Goal: Information Seeking & Learning: Understand process/instructions

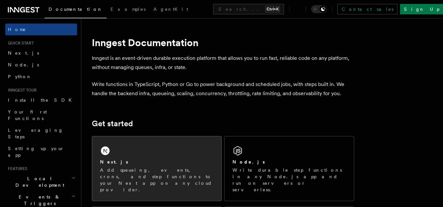
click at [124, 165] on div "Next.js" at bounding box center [156, 162] width 113 height 7
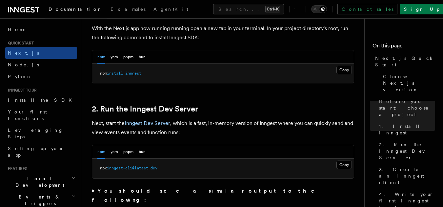
scroll to position [393, 0]
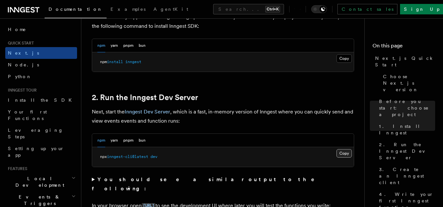
click at [340, 151] on button "Copy Copied" at bounding box center [343, 153] width 15 height 9
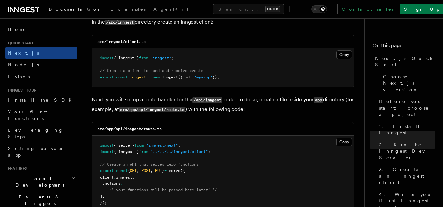
scroll to position [884, 0]
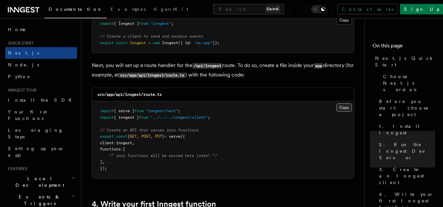
click at [339, 106] on button "Copy Copied" at bounding box center [343, 108] width 15 height 9
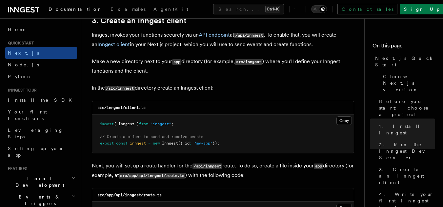
scroll to position [819, 0]
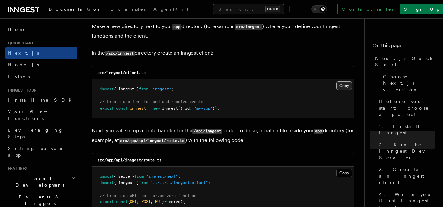
click at [342, 85] on button "Copy Copied" at bounding box center [343, 86] width 15 height 9
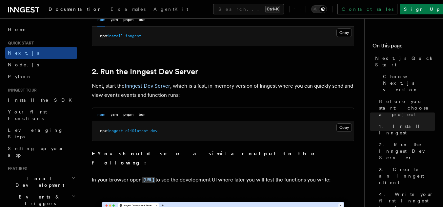
scroll to position [328, 0]
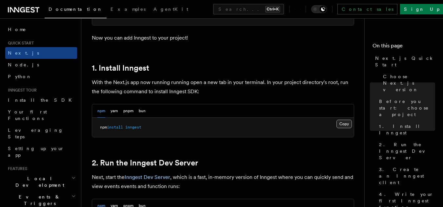
click at [346, 127] on button "Copy Copied" at bounding box center [343, 124] width 15 height 9
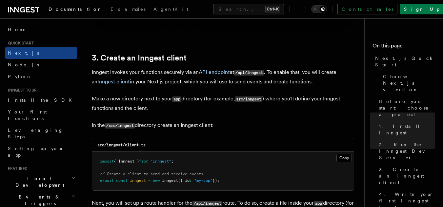
scroll to position [786, 0]
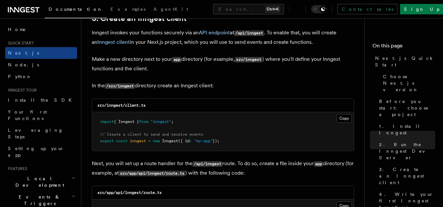
drag, startPoint x: 100, startPoint y: 121, endPoint x: 237, endPoint y: 143, distance: 138.7
click at [237, 143] on pre "import { Inngest } from "inngest" ; // Create a client to send and receive even…" at bounding box center [222, 131] width 261 height 39
copy code "import { Inngest } from "inngest" ; // Create a client to send and receive even…"
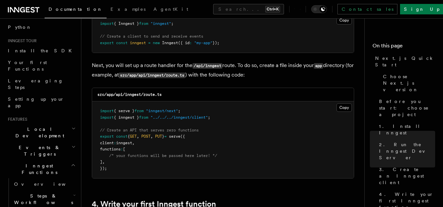
scroll to position [33, 0]
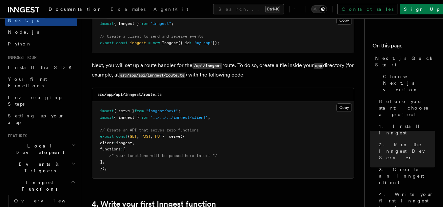
click at [73, 129] on header "Search... Documentation Examples AgentKit Home Quick start Next.js Node.js Pyth…" at bounding box center [40, 112] width 81 height 189
click at [69, 140] on h2 "Local Development" at bounding box center [41, 149] width 72 height 18
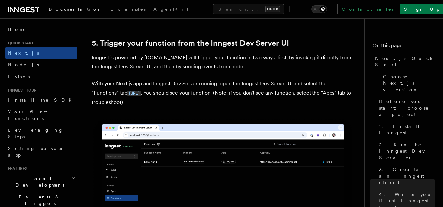
scroll to position [1507, 0]
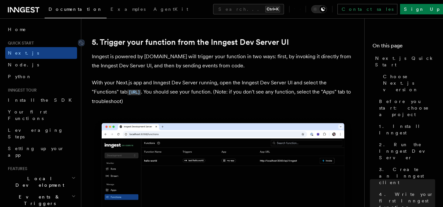
click at [164, 44] on link "5. Trigger your function from the Inngest Dev Server UI" at bounding box center [190, 42] width 197 height 9
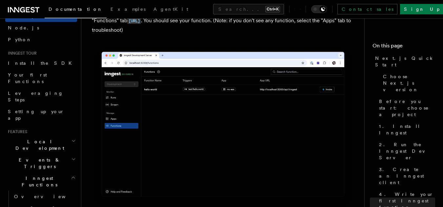
scroll to position [98, 0]
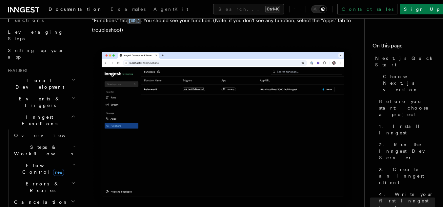
click at [65, 111] on h2 "Inngest Functions" at bounding box center [41, 120] width 72 height 18
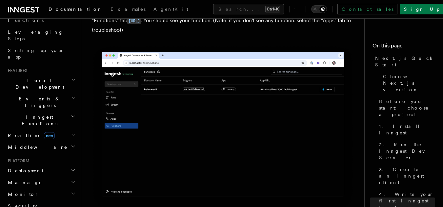
click at [20, 114] on span "Inngest Functions" at bounding box center [38, 120] width 66 height 13
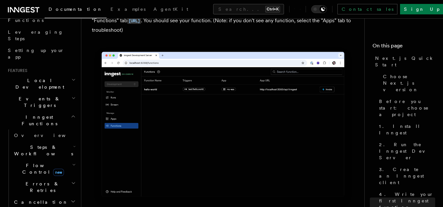
click at [69, 111] on h2 "Inngest Functions" at bounding box center [41, 120] width 72 height 18
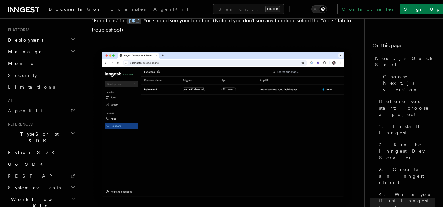
scroll to position [234, 0]
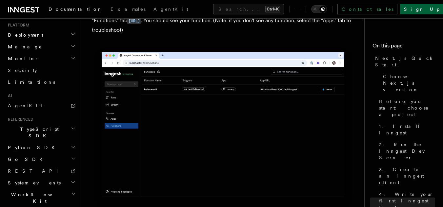
click at [424, 11] on link "Sign Up" at bounding box center [421, 9] width 43 height 10
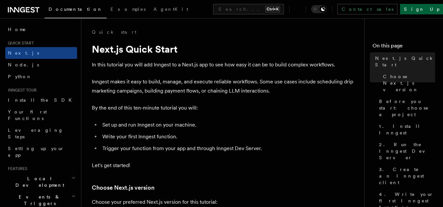
click at [418, 10] on link "Sign Up" at bounding box center [421, 9] width 43 height 10
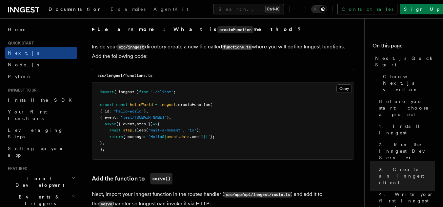
scroll to position [1155, 0]
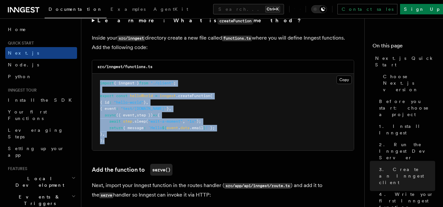
drag, startPoint x: 99, startPoint y: 83, endPoint x: 128, endPoint y: 150, distance: 73.8
click at [128, 150] on pre "import { inngest } from "./client" ; export const helloWorld = inngest .createF…" at bounding box center [222, 112] width 261 height 77
copy code "import { inngest } from "./client" ; export const helloWorld = inngest .createF…"
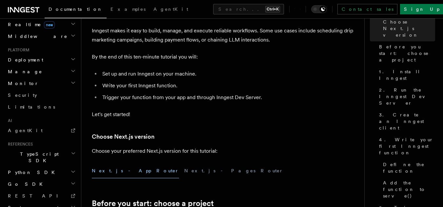
scroll to position [0, 0]
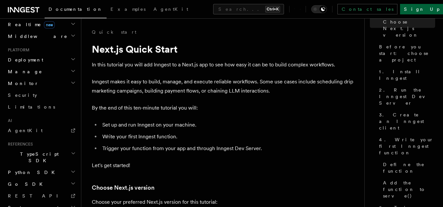
click at [429, 14] on link "Sign Up" at bounding box center [421, 9] width 43 height 10
